Goal: Contribute content: Add original content to the website for others to see

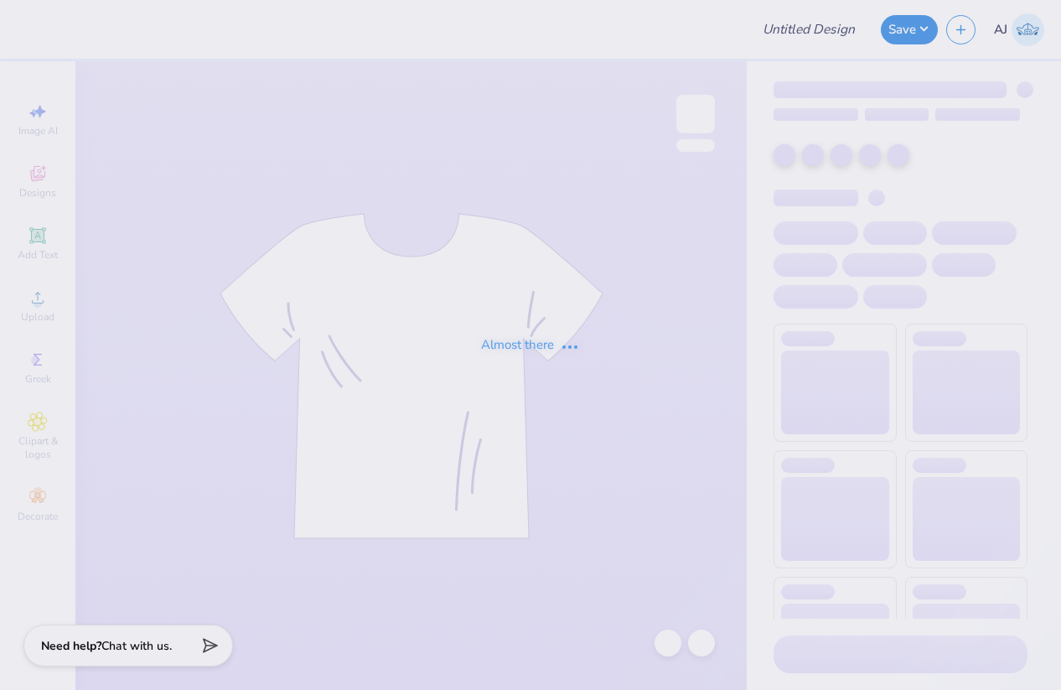
type input "Theta x APhi Homecoming 2"
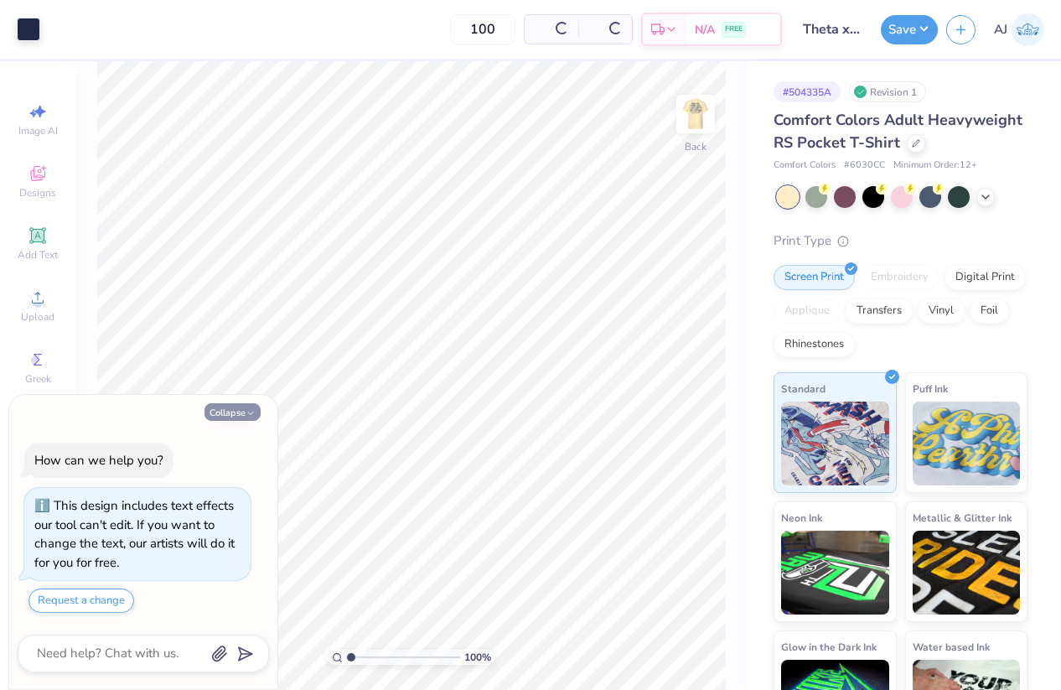
click at [245, 408] on button "Collapse" at bounding box center [233, 412] width 56 height 18
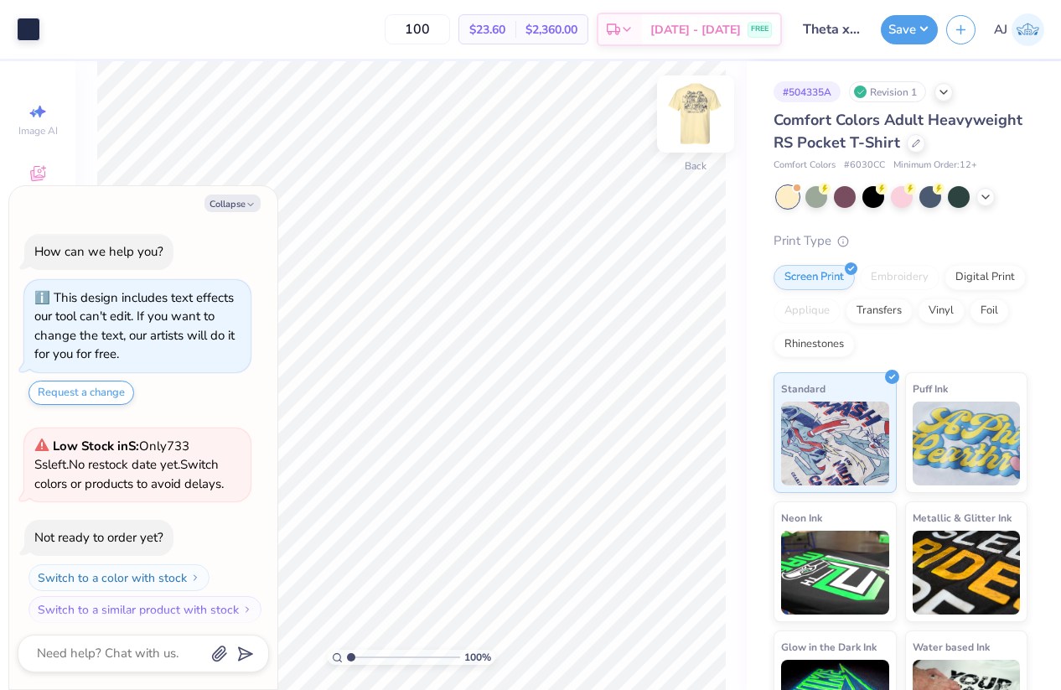
click at [686, 116] on img at bounding box center [695, 113] width 67 height 67
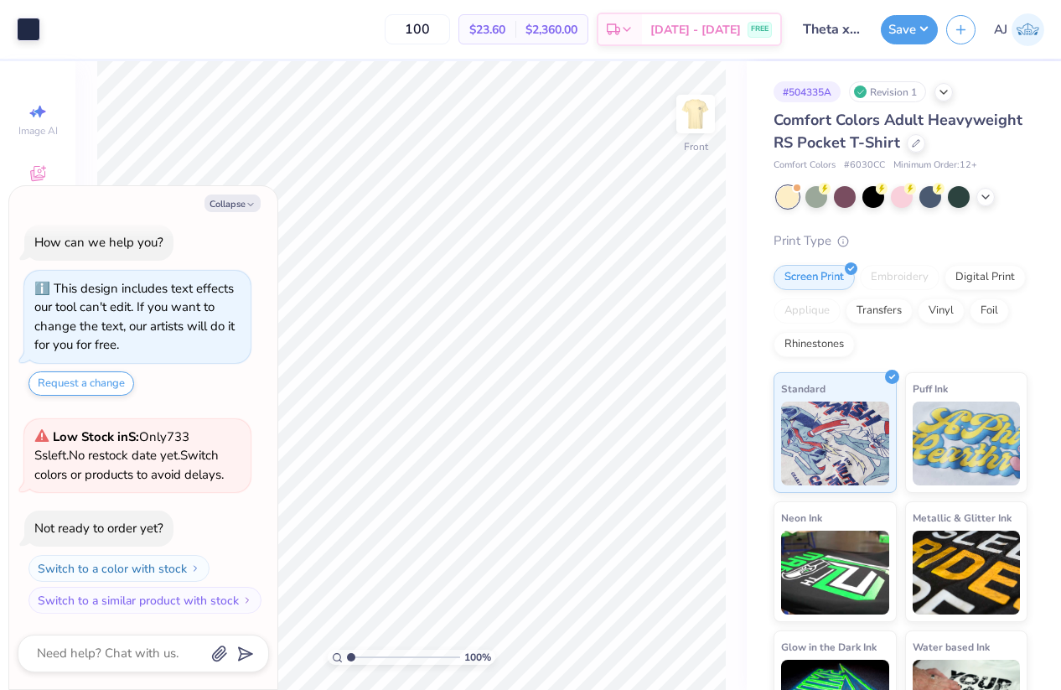
drag, startPoint x: 242, startPoint y: 203, endPoint x: 259, endPoint y: 213, distance: 19.6
click at [241, 203] on button "Collapse" at bounding box center [233, 203] width 56 height 18
type textarea "x"
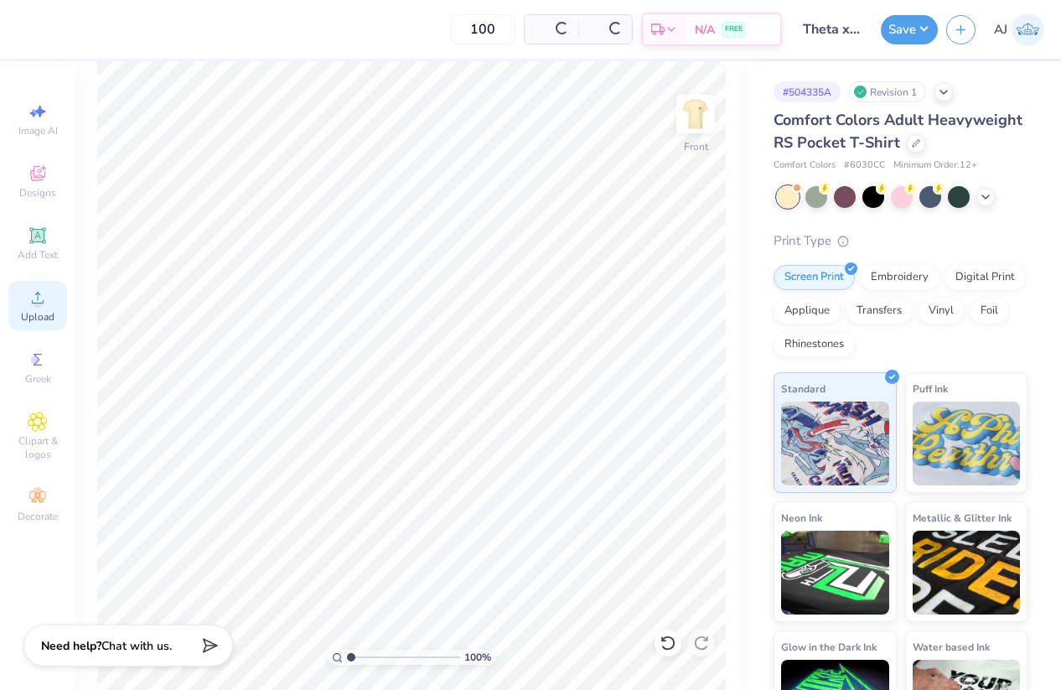
click at [28, 287] on div "Upload" at bounding box center [37, 305] width 59 height 49
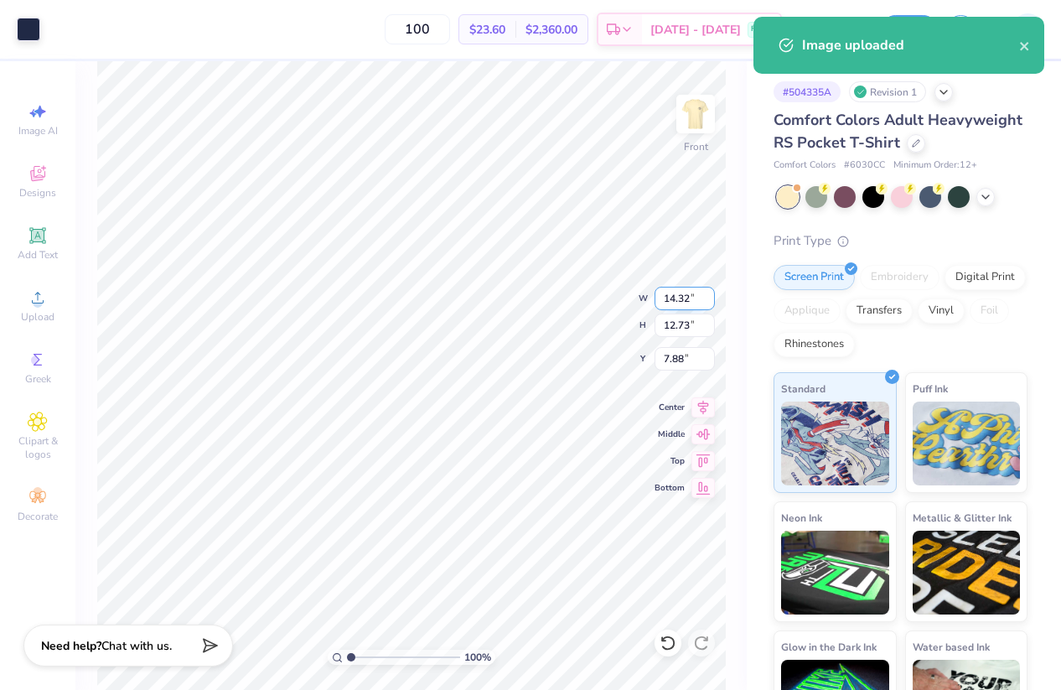
click at [674, 291] on input "14.32" at bounding box center [685, 298] width 60 height 23
type input "12.50"
type input "11.11"
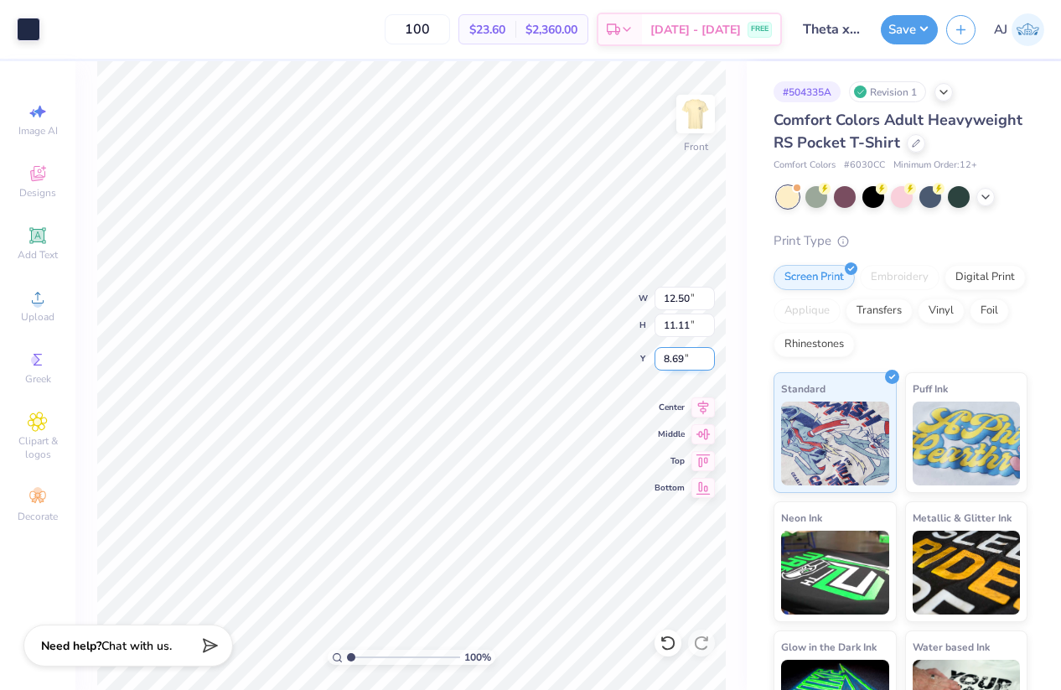
click at [677, 350] on input "8.69" at bounding box center [685, 358] width 60 height 23
click at [676, 350] on input "8.69" at bounding box center [685, 358] width 60 height 23
type input "3.00"
click at [926, 24] on button "Save" at bounding box center [909, 27] width 57 height 29
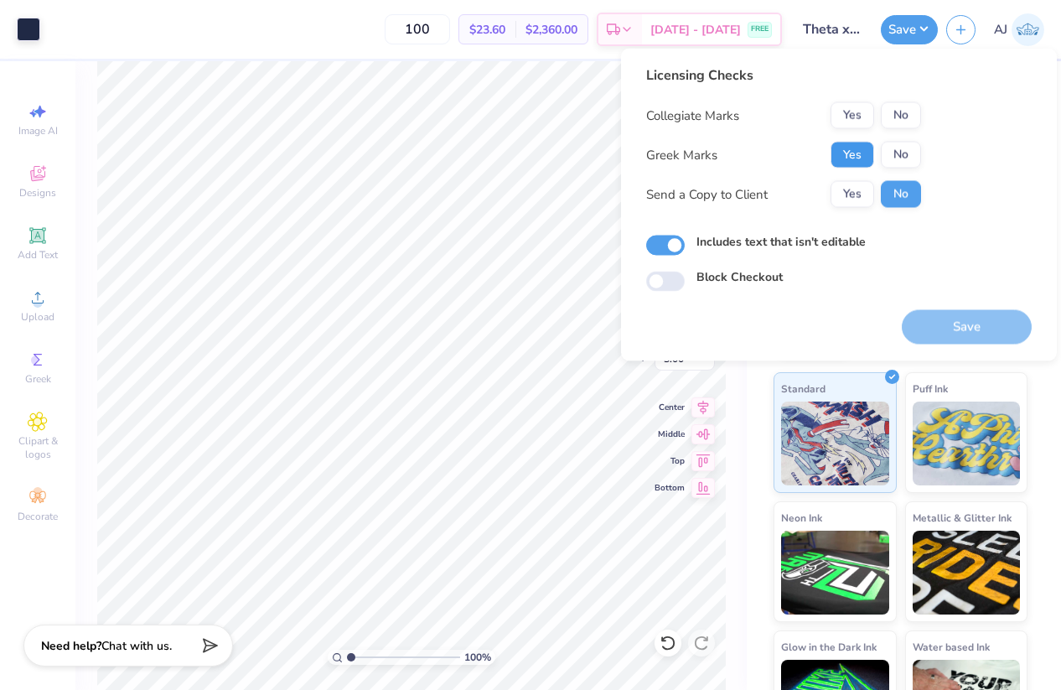
click at [842, 158] on button "Yes" at bounding box center [853, 155] width 44 height 27
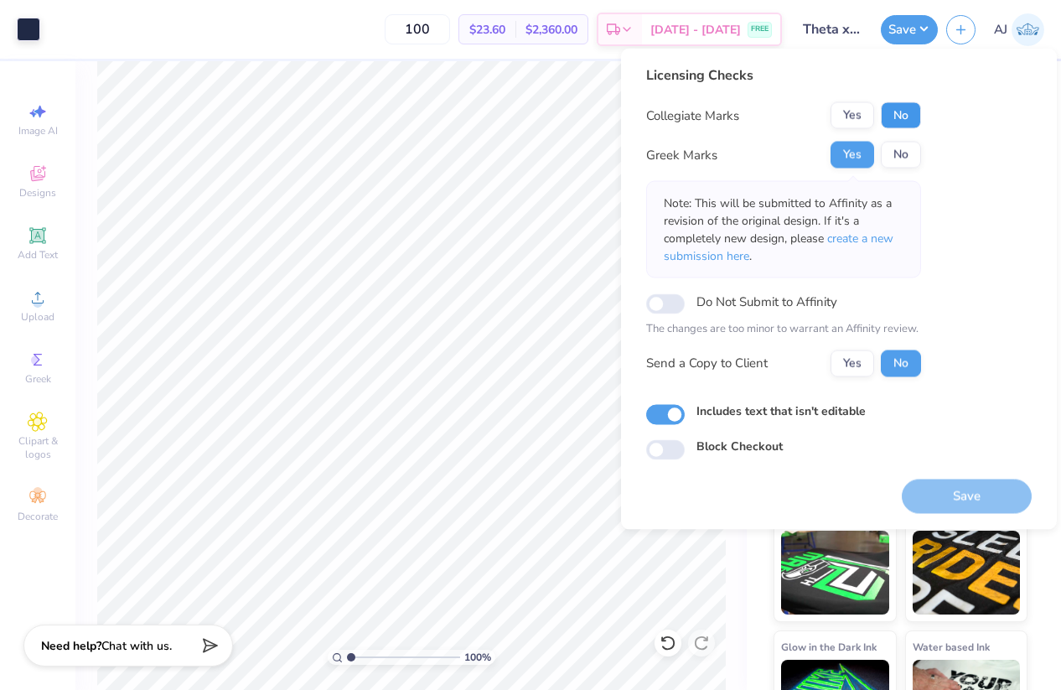
click at [912, 110] on button "No" at bounding box center [901, 115] width 40 height 27
click at [933, 493] on button "Save" at bounding box center [967, 496] width 130 height 34
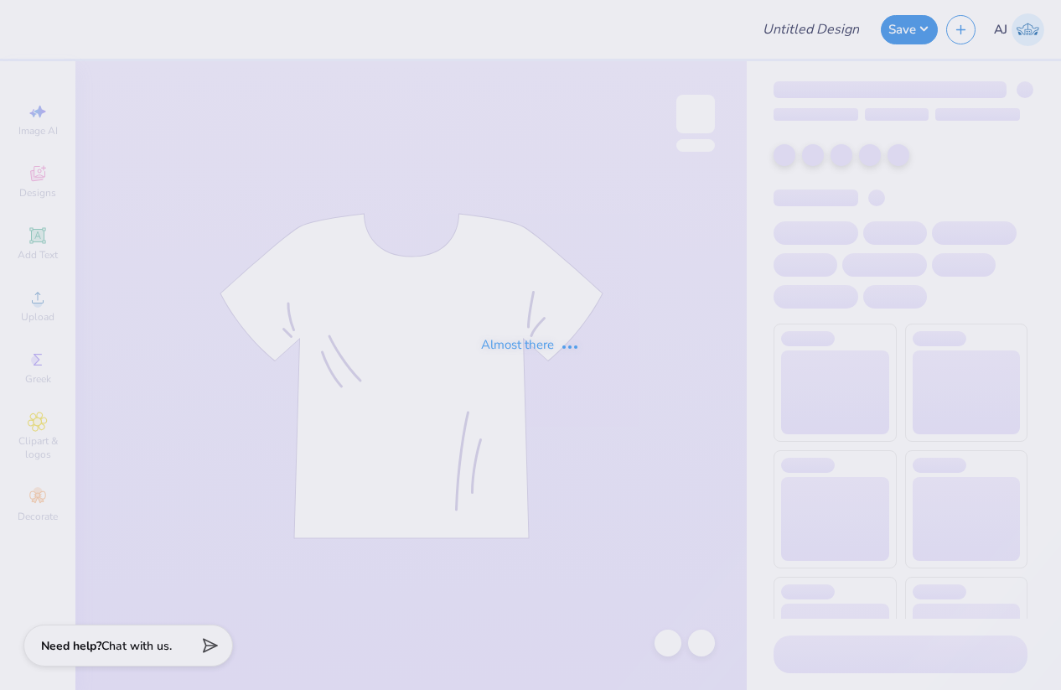
type input "CMP 2026 Swag - [GEOGRAPHIC_DATA][PERSON_NAME]"
